Goal: Information Seeking & Learning: Check status

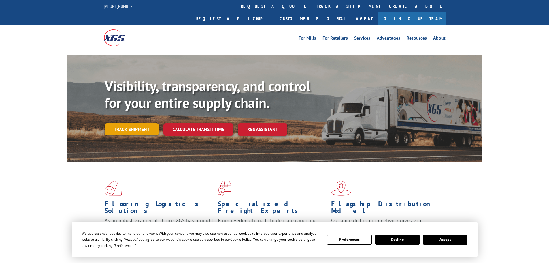
click at [125, 123] on link "Track shipment" at bounding box center [132, 129] width 54 height 12
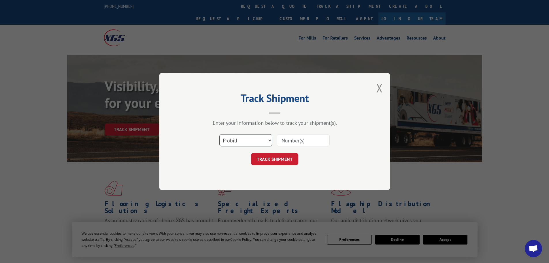
click at [248, 138] on select "Select category... Probill BOL PO" at bounding box center [245, 140] width 53 height 12
select select "bol"
click at [219, 134] on select "Select category... Probill BOL PO" at bounding box center [245, 140] width 53 height 12
click at [296, 139] on input at bounding box center [303, 140] width 53 height 12
paste input "18035361"
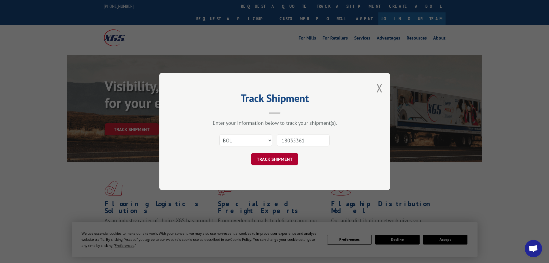
type input "18035361"
click at [275, 157] on button "TRACK SHIPMENT" at bounding box center [274, 159] width 47 height 12
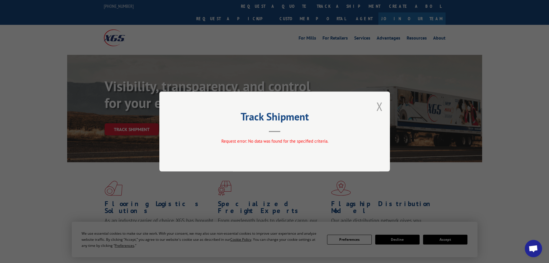
click at [379, 106] on button "Close modal" at bounding box center [380, 106] width 6 height 15
